Goal: Transaction & Acquisition: Purchase product/service

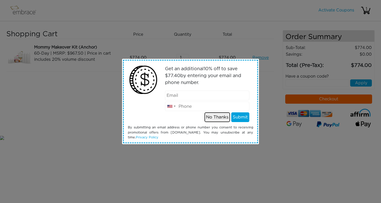
click at [220, 118] on button "No Thanks" at bounding box center [217, 117] width 25 height 10
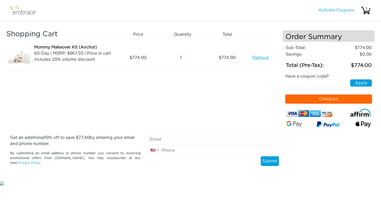
click at [325, 83] on input "text" at bounding box center [318, 82] width 64 height 7
type input "SEPTEMBERSTEAL"
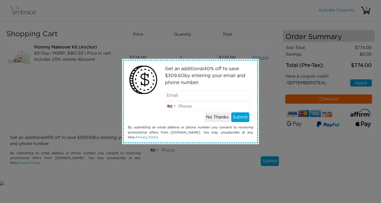
click at [219, 94] on input "email" at bounding box center [207, 95] width 85 height 10
type input "arabellasvw@me.com"
type input "5129556375"
click at [237, 118] on button "Submit" at bounding box center [240, 117] width 18 height 10
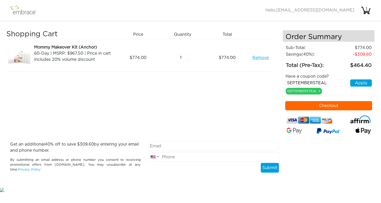
click at [342, 103] on button "Checkout" at bounding box center [328, 105] width 87 height 9
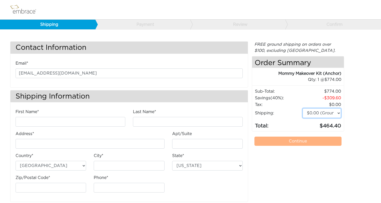
click at [322, 115] on select "$0.00 (Ground) $15.00 (Express Saver) $20.00 (Two Day) $30.00 (Overnight)" at bounding box center [322, 113] width 38 height 10
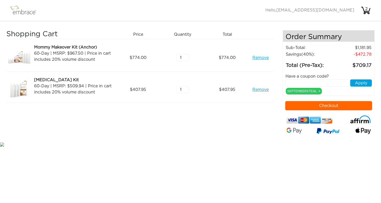
click at [346, 105] on button "Checkout" at bounding box center [328, 105] width 87 height 9
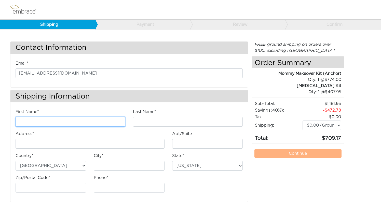
click at [69, 124] on input "First Name*" at bounding box center [71, 122] width 110 height 10
type input "arabella"
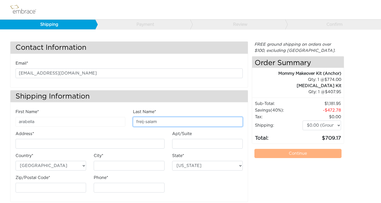
type input "freij-salam"
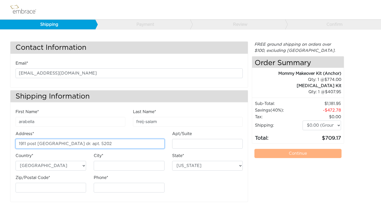
type input "1911 post [GEOGRAPHIC_DATA] dr. apt. 5202"
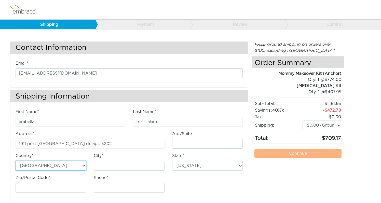
scroll to position [5, 0]
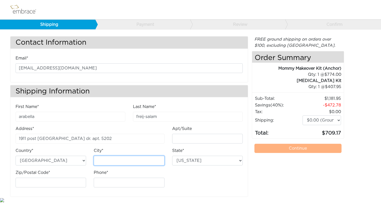
click at [109, 157] on input "City*" at bounding box center [129, 160] width 71 height 10
type input "[GEOGRAPHIC_DATA]"
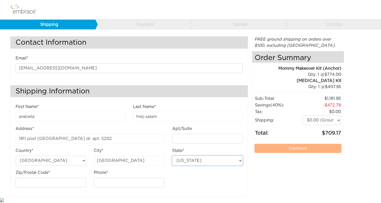
select select "[GEOGRAPHIC_DATA]"
type input "77027"
click at [152, 182] on input "Phone*" at bounding box center [129, 182] width 71 height 10
type input "5129556375"
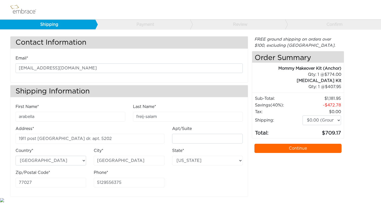
click at [313, 150] on link "Continue" at bounding box center [297, 147] width 87 height 9
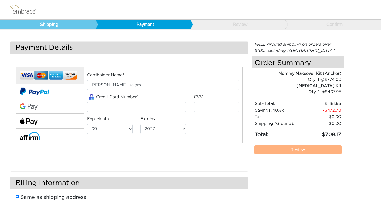
select select "9"
select select "2027"
click at [50, 135] on button at bounding box center [50, 135] width 68 height 14
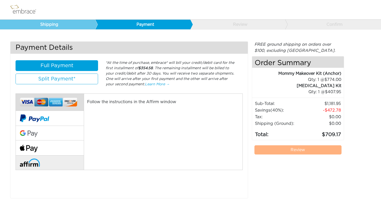
click at [63, 104] on img at bounding box center [48, 102] width 57 height 12
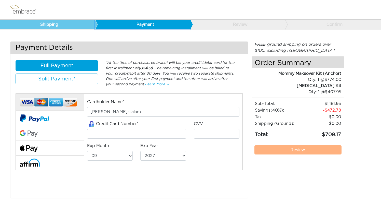
click at [162, 27] on link "Payment" at bounding box center [142, 25] width 95 height 10
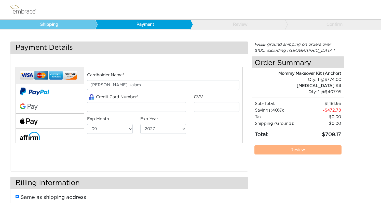
select select "9"
select select "2027"
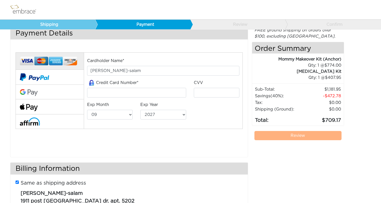
scroll to position [28, 0]
